Goal: Download file/media

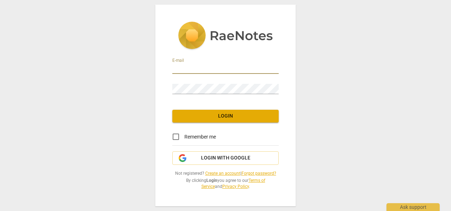
click at [186, 67] on input "email" at bounding box center [225, 68] width 106 height 10
click at [247, 155] on span "Login with Google" at bounding box center [225, 157] width 49 height 7
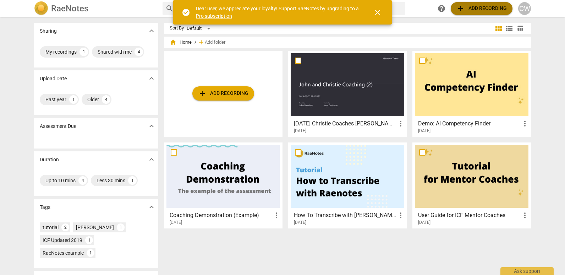
click at [451, 8] on span "add" at bounding box center [460, 8] width 9 height 9
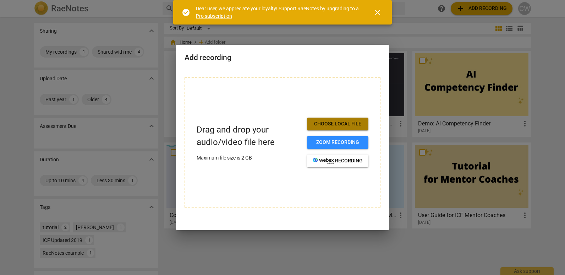
click at [338, 121] on span "Choose local file" at bounding box center [337, 123] width 50 height 7
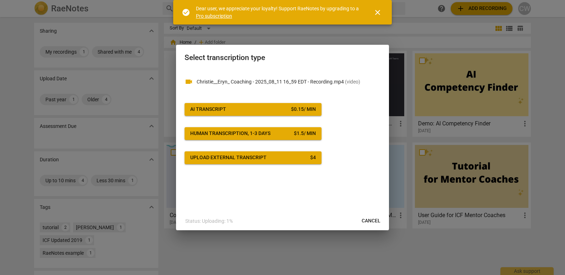
click at [277, 109] on span "AI Transcript $ 0.15 / min" at bounding box center [253, 109] width 126 height 7
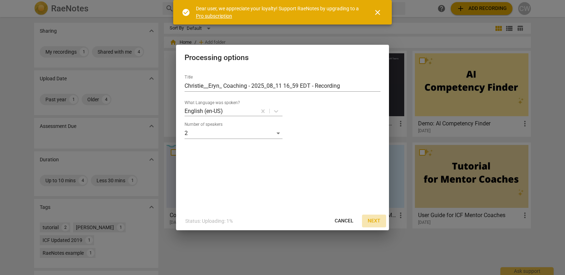
click at [372, 210] on button "Next" at bounding box center [374, 220] width 24 height 13
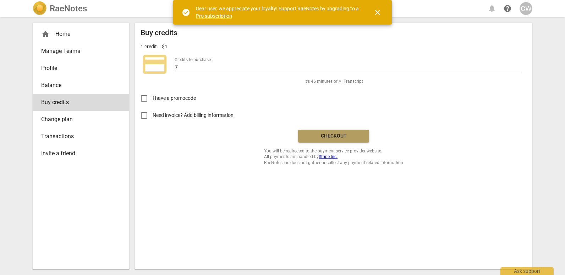
click at [344, 134] on span "Checkout" at bounding box center [334, 135] width 60 height 7
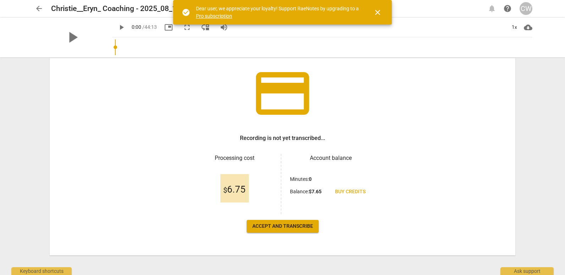
scroll to position [45, 0]
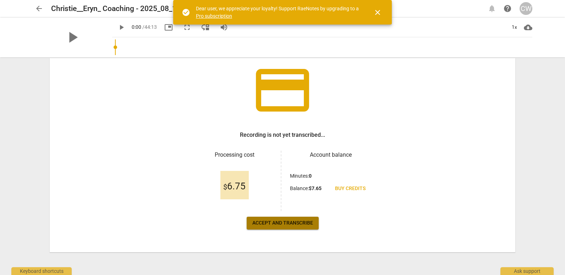
click at [286, 223] on span "Accept and transcribe" at bounding box center [282, 222] width 61 height 7
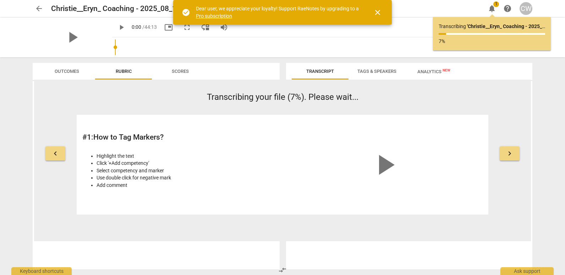
click at [508, 151] on span "keyboard_arrow_right" at bounding box center [509, 153] width 9 height 9
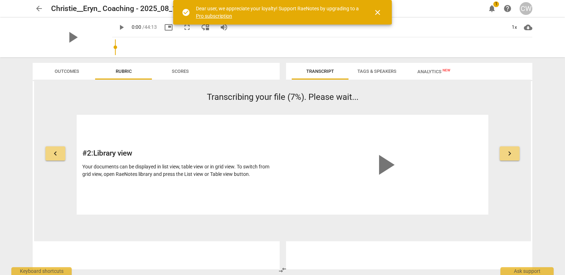
click at [508, 151] on span "keyboard_arrow_right" at bounding box center [509, 153] width 9 height 9
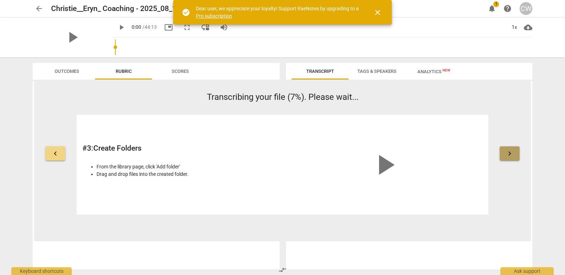
click at [508, 151] on span "keyboard_arrow_right" at bounding box center [509, 153] width 9 height 9
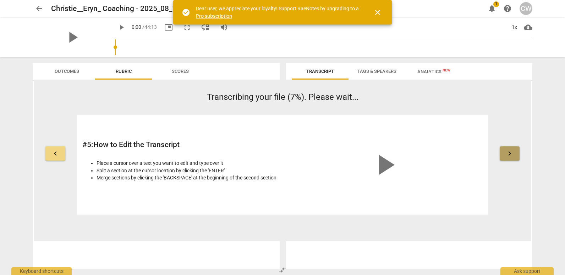
click at [508, 151] on span "keyboard_arrow_right" at bounding box center [509, 153] width 9 height 9
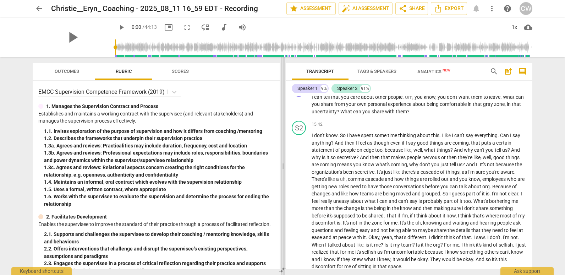
scroll to position [1383, 0]
click at [39, 8] on span "arrow_back" at bounding box center [39, 8] width 9 height 9
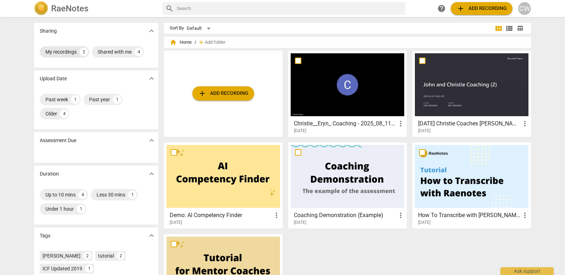
click at [58, 49] on div "My recordings" at bounding box center [60, 51] width 31 height 7
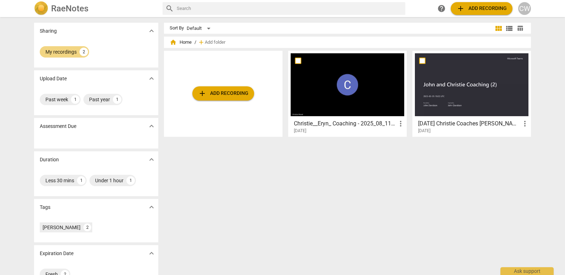
click at [342, 81] on div at bounding box center [347, 84] width 114 height 63
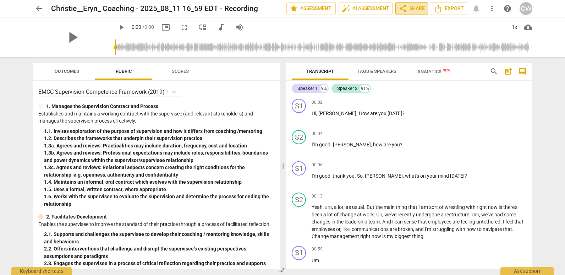
click at [407, 6] on span "share Share" at bounding box center [411, 8] width 26 height 9
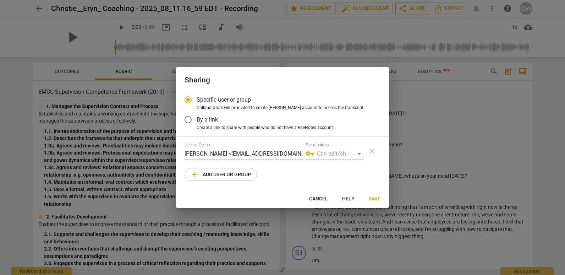
radio input "false"
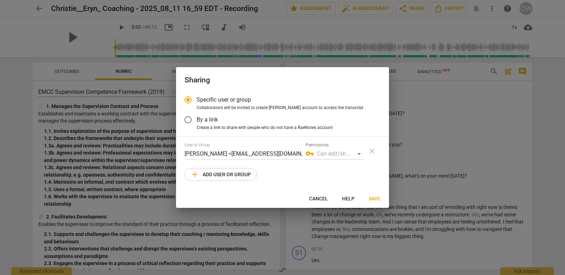
click at [189, 118] on input "By a link" at bounding box center [187, 119] width 17 height 17
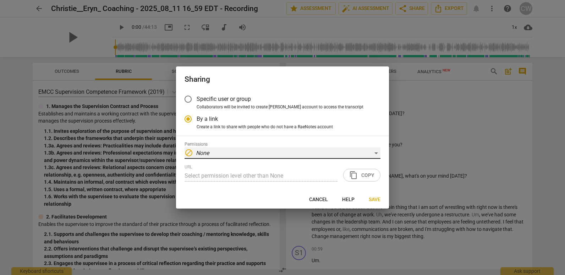
click at [377, 151] on div "block None" at bounding box center [282, 152] width 196 height 11
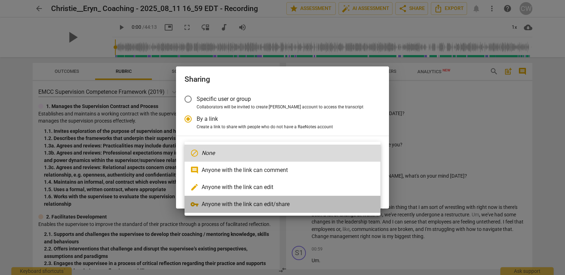
click at [269, 200] on li "vpn_key Anyone with the link can edit/share" at bounding box center [282, 203] width 196 height 17
radio input "false"
type input "https://app.raenotes.com/meeting/21fed1445edc4b6c8d498742b80ade3b"
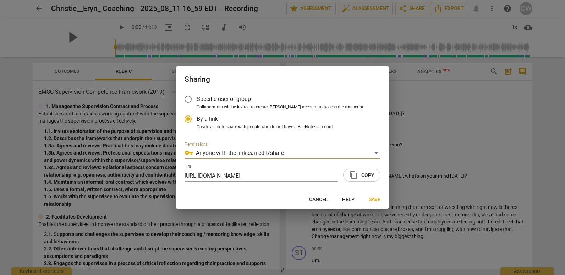
click at [368, 175] on span "content_copy Copy" at bounding box center [361, 175] width 25 height 9
click at [374, 198] on span "Save" at bounding box center [375, 199] width 12 height 7
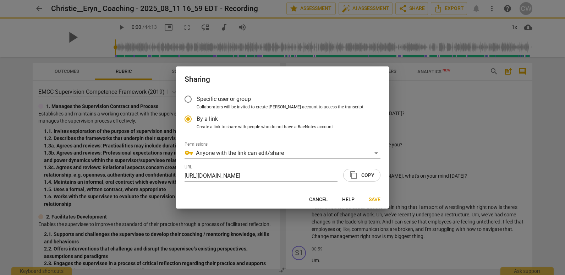
radio input "false"
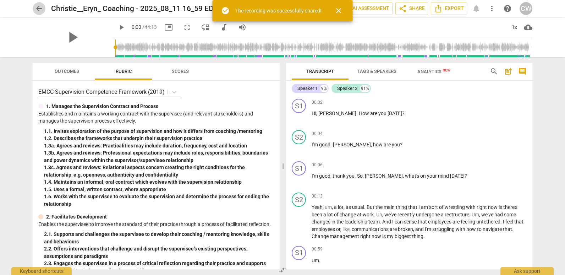
click at [37, 5] on span "arrow_back" at bounding box center [39, 8] width 9 height 9
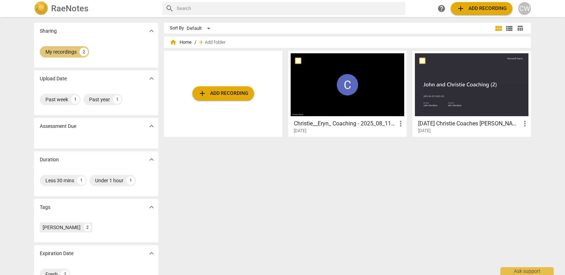
click at [59, 52] on div "My recordings" at bounding box center [60, 51] width 31 height 7
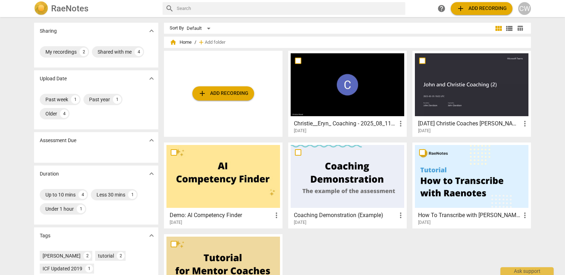
click at [356, 93] on div at bounding box center [347, 84] width 114 height 63
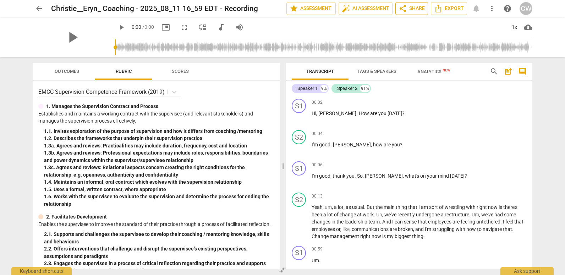
click at [421, 7] on span "share Share" at bounding box center [411, 8] width 26 height 9
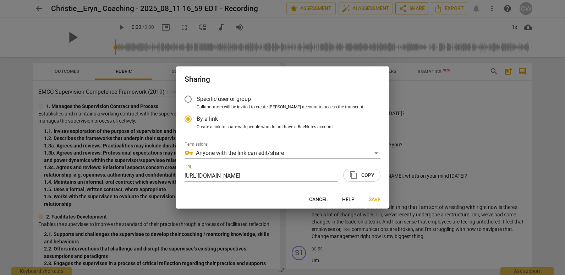
scroll to position [0, 36]
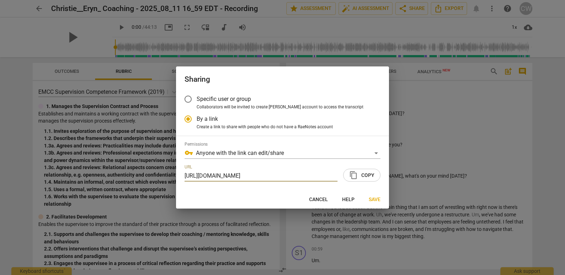
click at [320, 198] on span "Cancel" at bounding box center [318, 199] width 19 height 7
radio input "false"
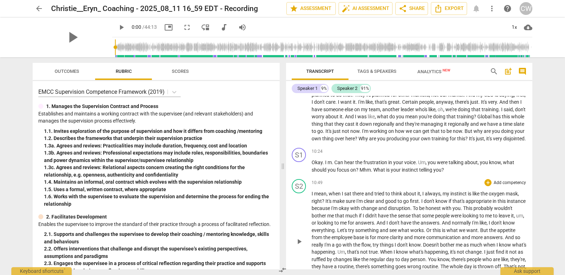
scroll to position [709, 0]
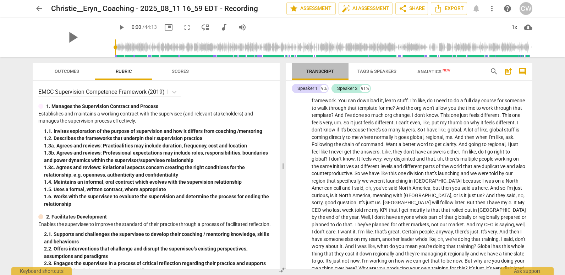
click at [321, 68] on span "Transcript" at bounding box center [320, 70] width 28 height 5
click at [38, 5] on span "arrow_back" at bounding box center [39, 8] width 9 height 9
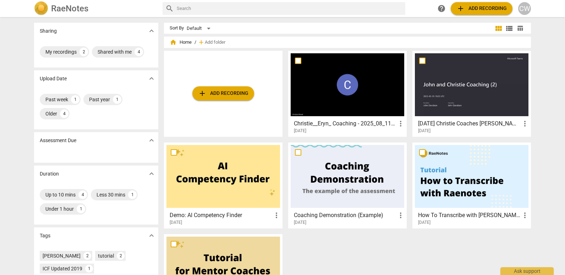
click at [62, 7] on h2 "RaeNotes" at bounding box center [69, 9] width 37 height 10
click at [61, 98] on div "Past week" at bounding box center [56, 99] width 23 height 7
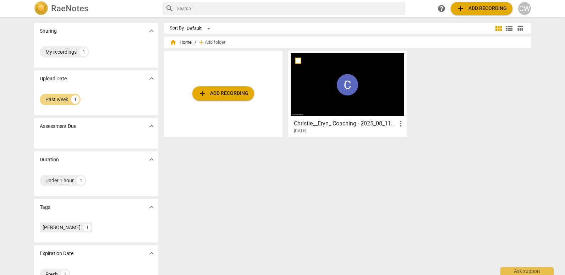
click at [44, 7] on img at bounding box center [41, 8] width 14 height 14
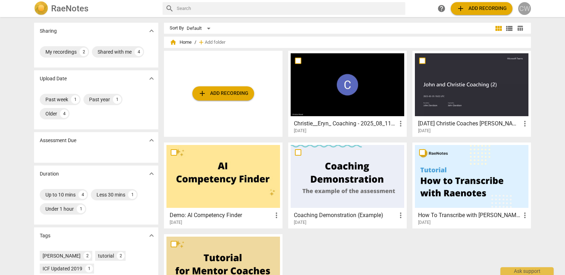
click at [525, 10] on div "CW" at bounding box center [524, 8] width 13 height 13
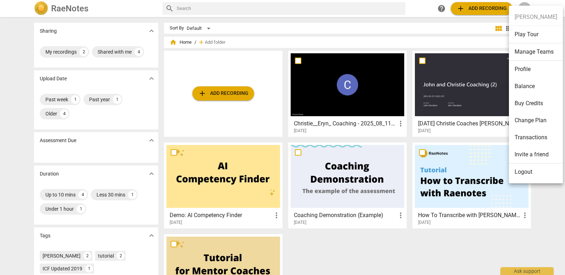
click at [339, 90] on div at bounding box center [282, 137] width 565 height 275
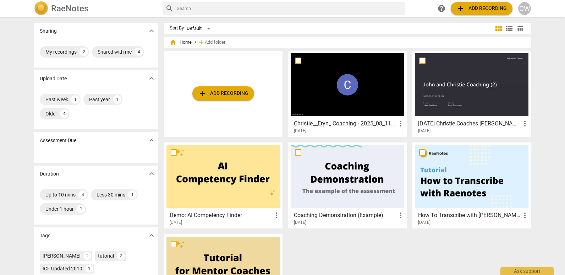
click at [352, 82] on div at bounding box center [347, 84] width 114 height 63
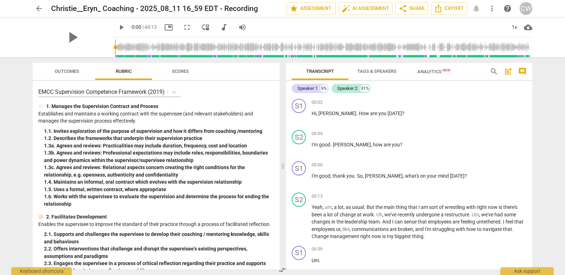
click at [493, 10] on span "more_vert" at bounding box center [491, 8] width 9 height 9
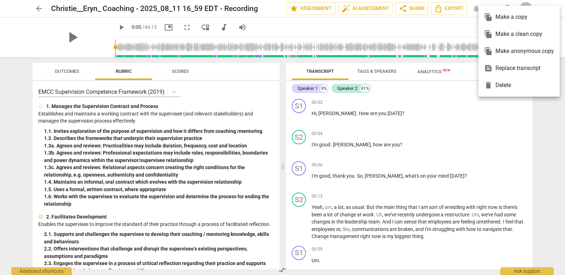
click at [450, 126] on div at bounding box center [282, 137] width 565 height 275
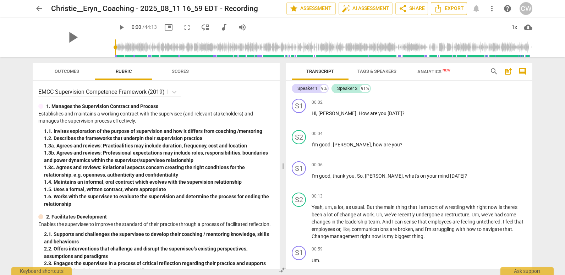
click at [438, 7] on icon "Export" at bounding box center [438, 9] width 6 height 8
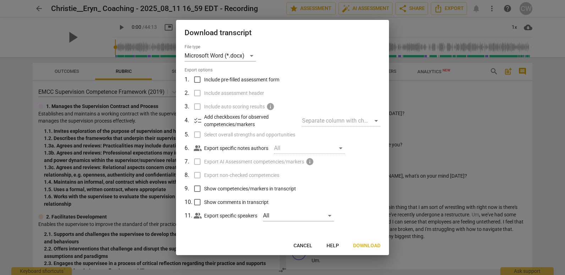
click at [197, 79] on input "Include pre-filled assessment form" at bounding box center [196, 79] width 13 height 13
checkbox input "true"
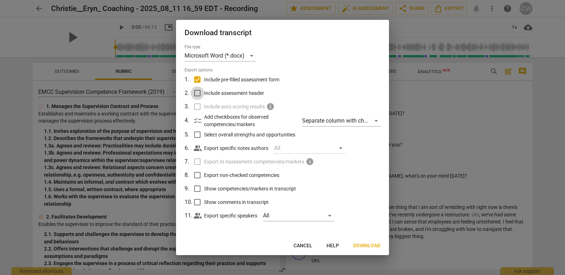
click at [197, 93] on input "Include assessment header" at bounding box center [196, 92] width 13 height 13
checkbox input "true"
click at [196, 133] on input "Select overall strengths and opportunities" at bounding box center [196, 134] width 13 height 13
checkbox input "true"
click at [199, 173] on input "Export non-checked competencies" at bounding box center [196, 174] width 13 height 13
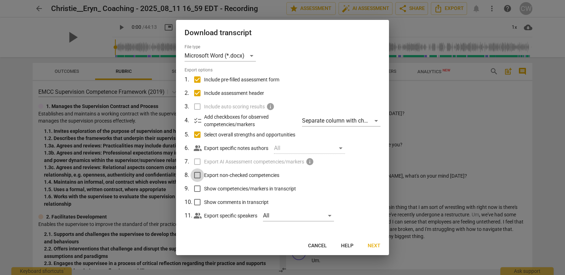
checkbox input "true"
click at [197, 188] on input "Show competencies/markers in transcript" at bounding box center [196, 188] width 13 height 13
checkbox input "true"
click at [197, 201] on input "Show comments in transcript" at bounding box center [196, 201] width 13 height 13
checkbox input "true"
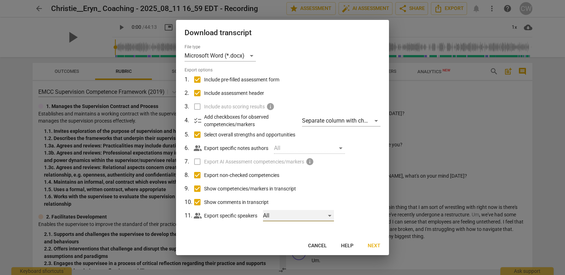
click at [332, 215] on div "All" at bounding box center [298, 215] width 71 height 11
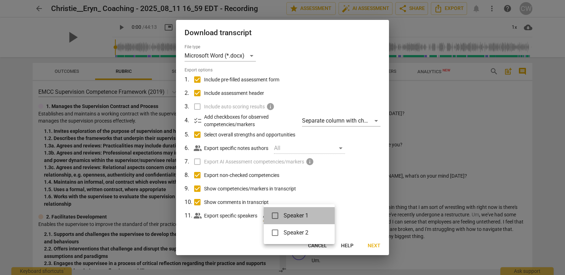
click at [319, 212] on span "Speaker 1" at bounding box center [303, 215] width 40 height 9
checkbox input "true"
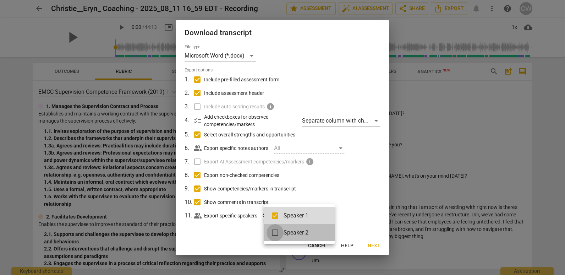
click at [275, 231] on input "checkbox" at bounding box center [274, 232] width 17 height 17
checkbox input "true"
click at [358, 218] on div at bounding box center [282, 137] width 565 height 275
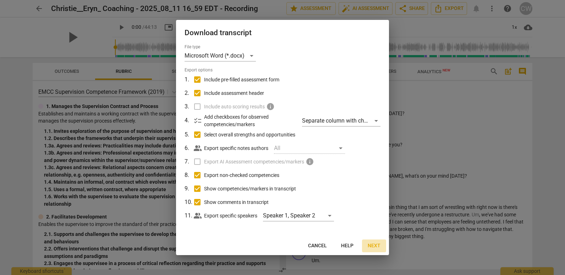
click at [375, 244] on span "Next" at bounding box center [373, 245] width 13 height 7
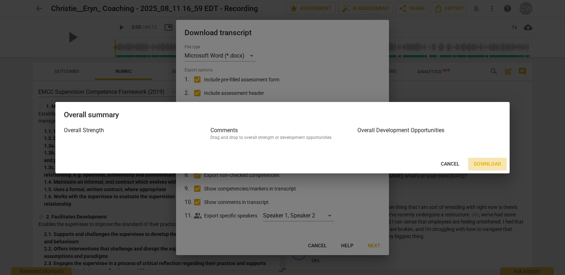
click at [482, 164] on span "Download" at bounding box center [487, 163] width 27 height 7
